Goal: Task Accomplishment & Management: Complete application form

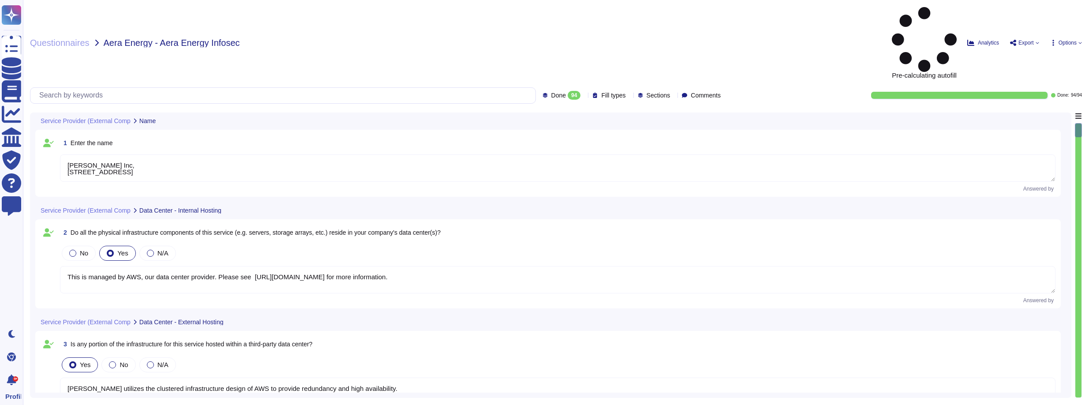
type textarea "[PERSON_NAME] Inc, [STREET_ADDRESS]"
type textarea "This is managed by AWS, our data center provider. Please see [URL][DOMAIN_NAME]…"
type textarea "[PERSON_NAME] utilizes the clustered infrastructure design of AWS to provide re…"
type textarea "Yes. [PERSON_NAME] is certified with: SOC 1,2 (3)/ISO27001, according to the st…"
type textarea "Yes, we assess our partners with our 'Vendor Assessment Process' on an annual b…"
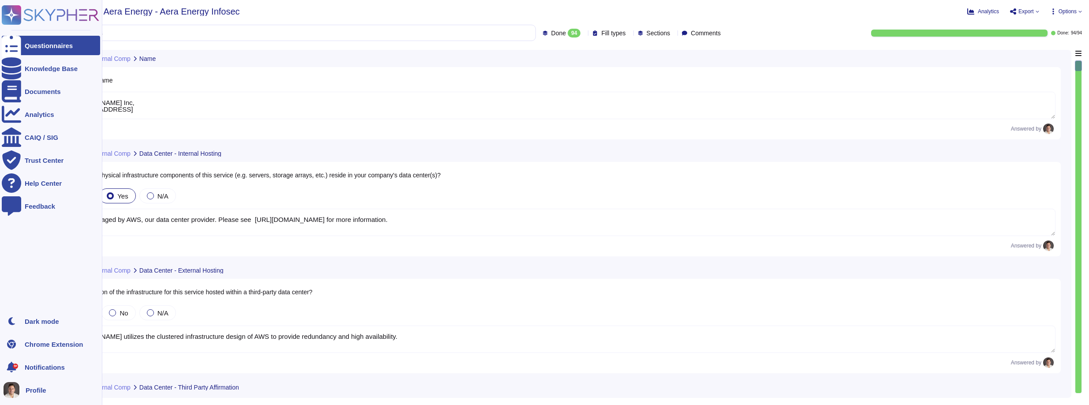
click at [10, 22] on rect at bounding box center [11, 14] width 19 height 19
